Goal: Transaction & Acquisition: Purchase product/service

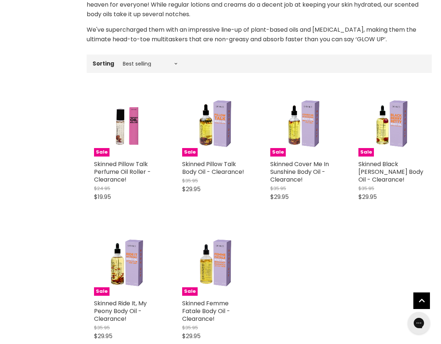
scroll to position [236, 0]
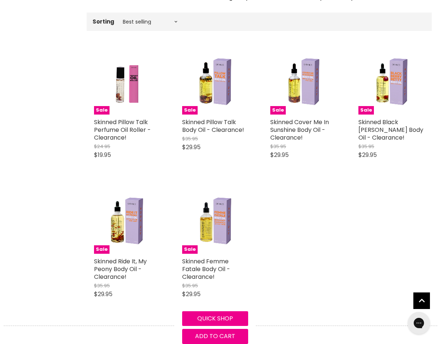
click at [352, 229] on div "Sale Skinned Pillow Talk Perfume Oil Roller - Clearance! $24.95 $19.95 Skinned …" at bounding box center [259, 176] width 345 height 271
